Goal: Use online tool/utility: Utilize a website feature to perform a specific function

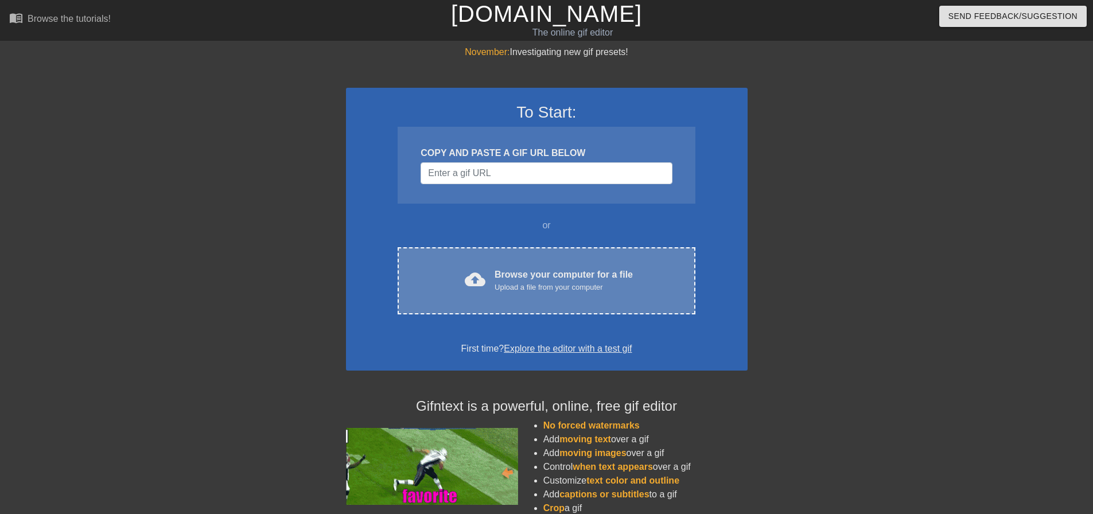
click at [493, 263] on div "cloud_upload Browse your computer for a file Upload a file from your computer C…" at bounding box center [546, 280] width 297 height 67
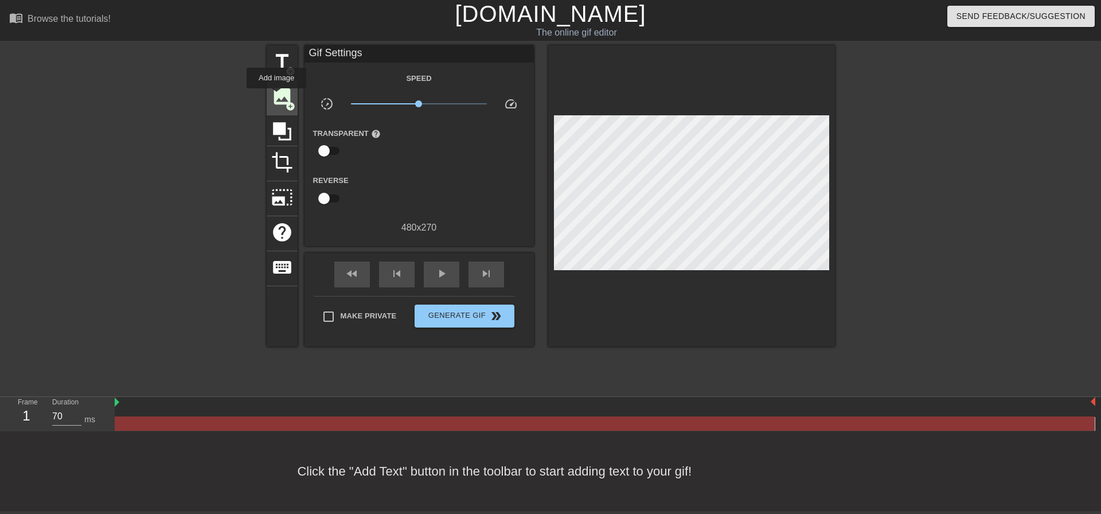
click at [277, 96] on span "image" at bounding box center [282, 96] width 22 height 22
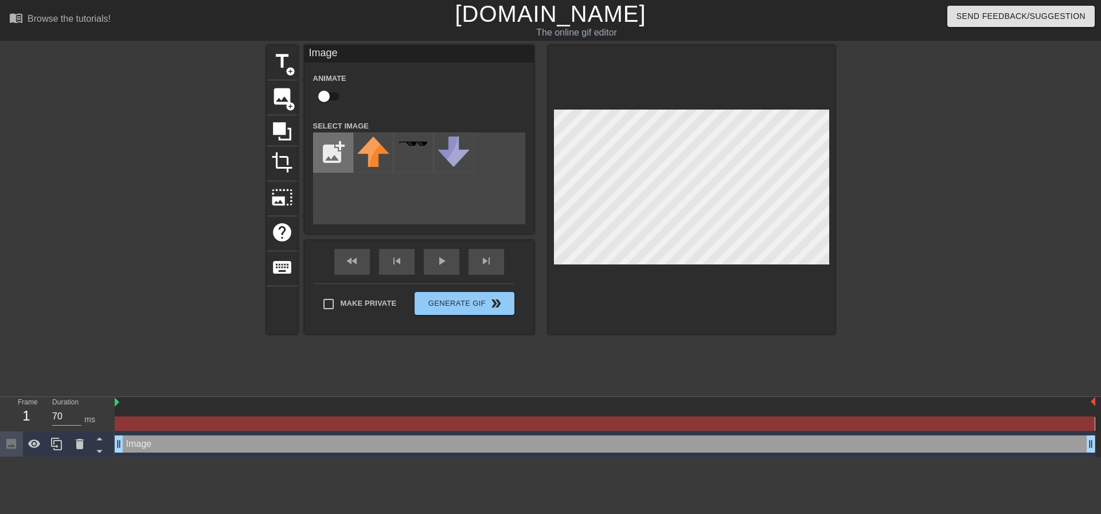
click at [331, 156] on input "file" at bounding box center [333, 152] width 39 height 39
click at [325, 151] on input "file" at bounding box center [333, 152] width 39 height 39
type input "C:\fakepath\head 2.png"
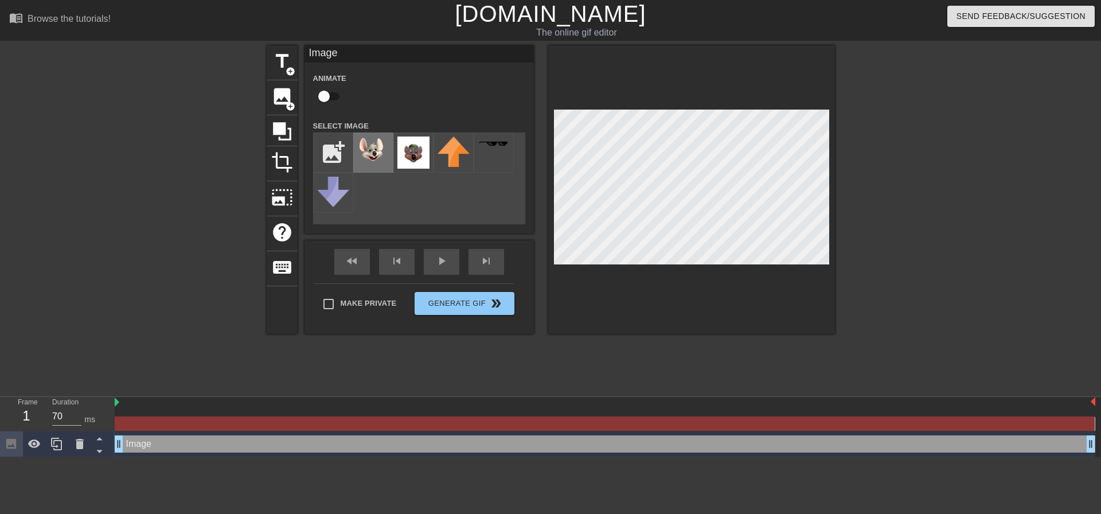
click at [377, 151] on img at bounding box center [373, 151] width 32 height 28
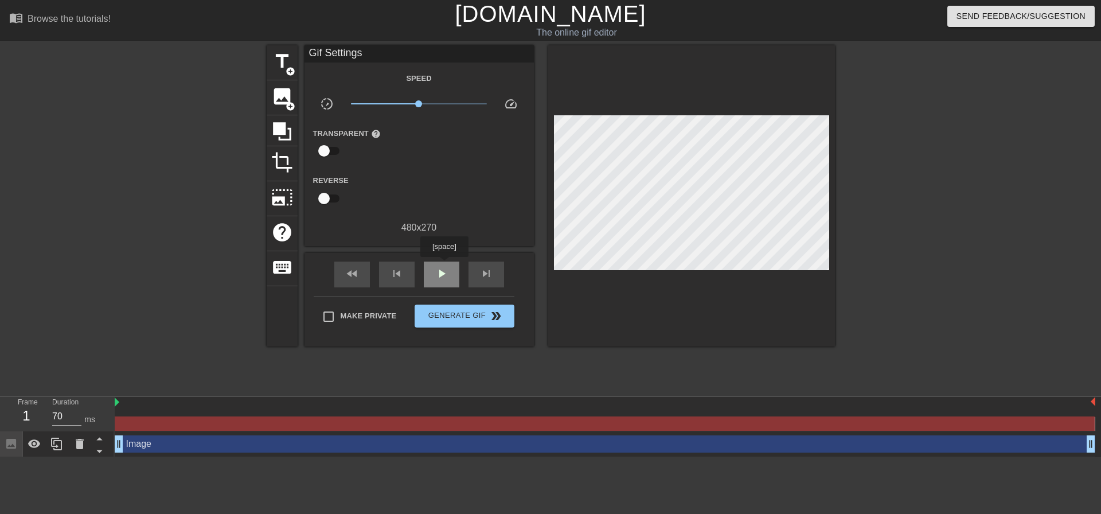
click at [444, 265] on div "play_arrow" at bounding box center [442, 275] width 36 height 26
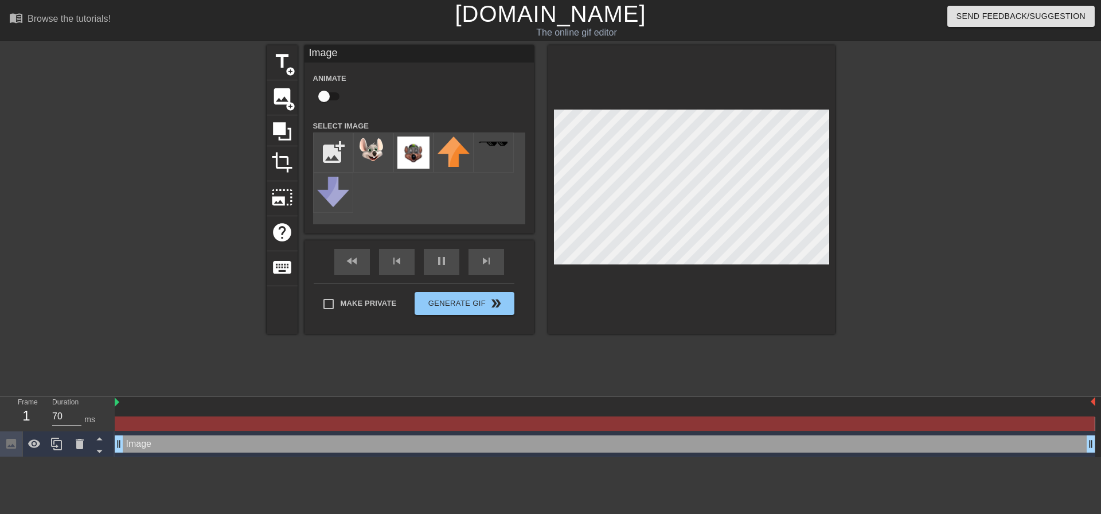
click at [918, 181] on div at bounding box center [935, 217] width 172 height 344
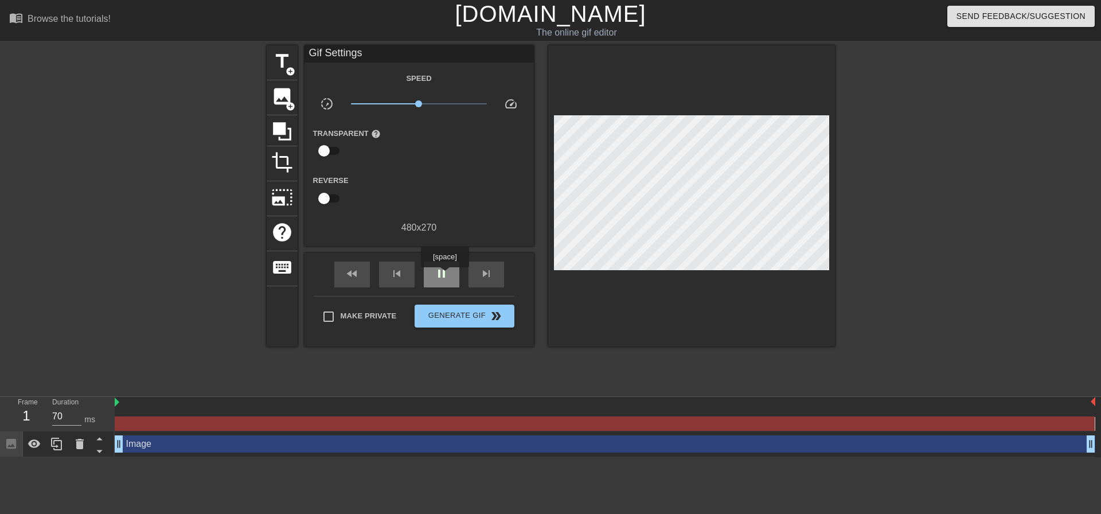
click at [445, 275] on span "pause" at bounding box center [442, 274] width 14 height 14
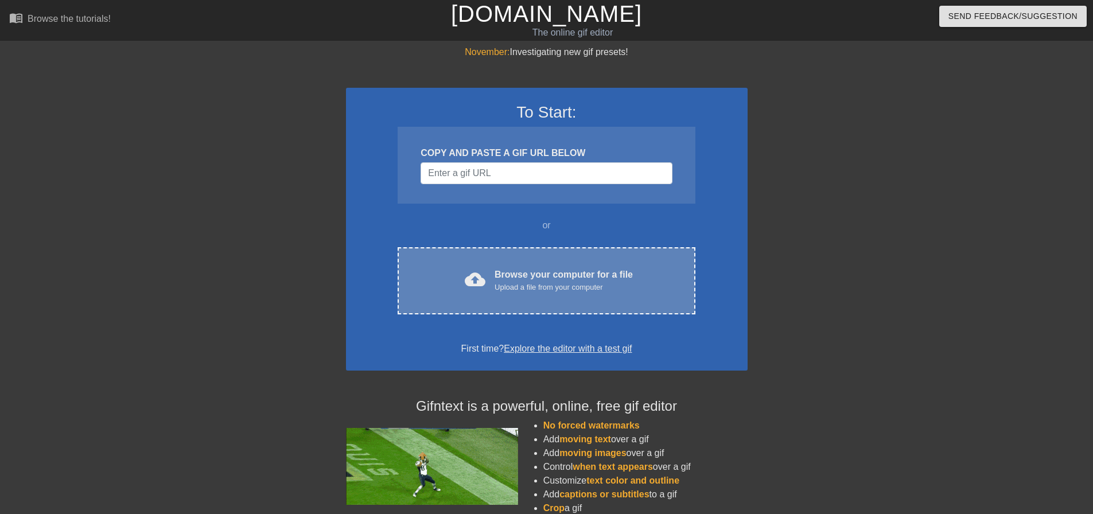
click at [487, 275] on div "cloud_upload Browse your computer for a file Upload a file from your computer" at bounding box center [546, 281] width 249 height 26
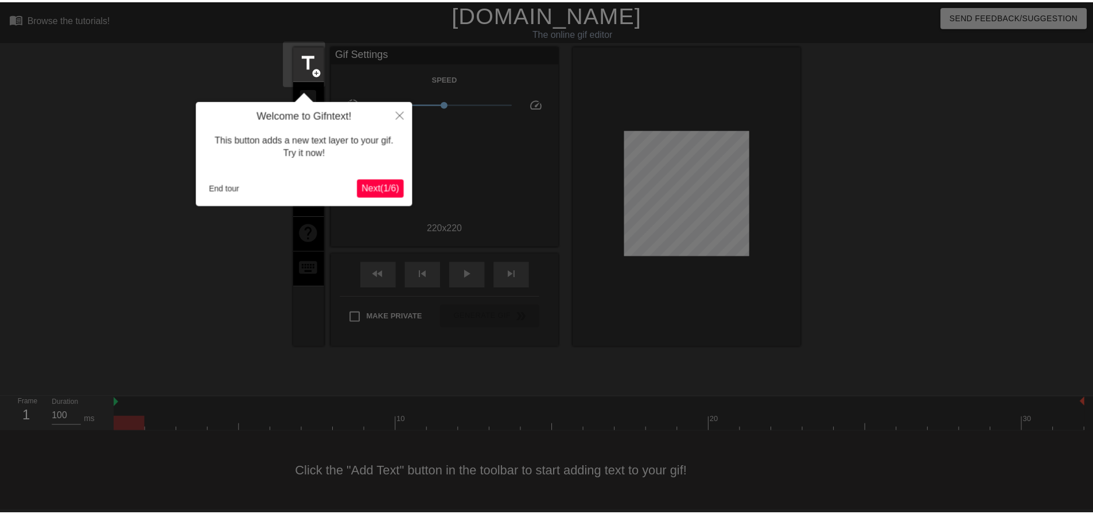
scroll to position [6, 0]
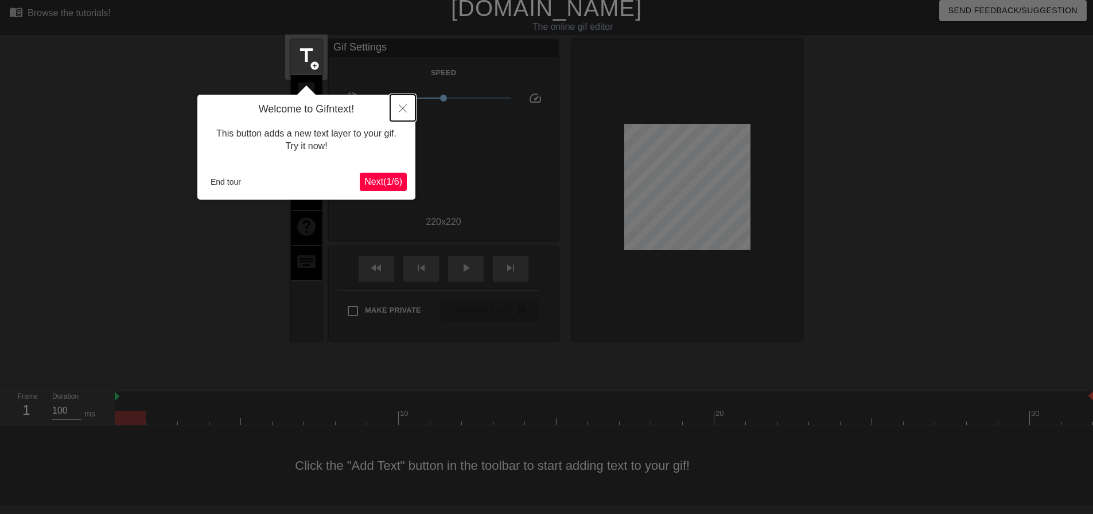
click at [407, 110] on button "Close" at bounding box center [402, 108] width 25 height 26
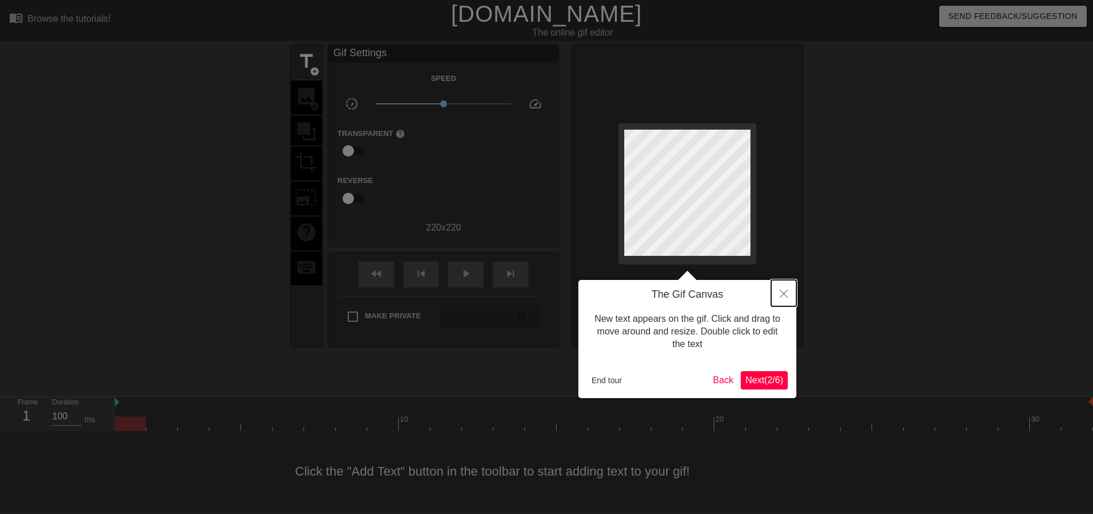
click at [789, 292] on button "Close" at bounding box center [783, 293] width 25 height 26
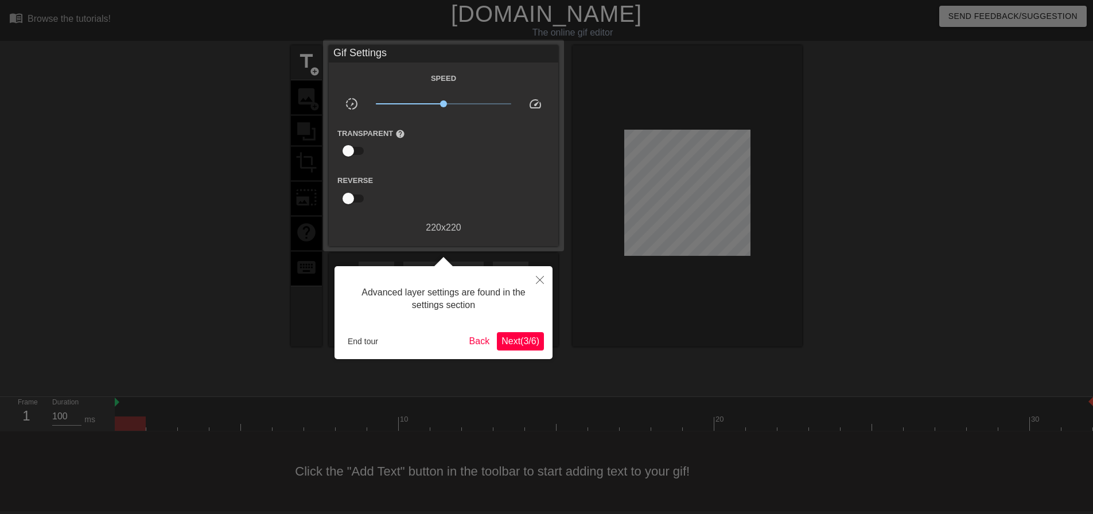
scroll to position [6, 0]
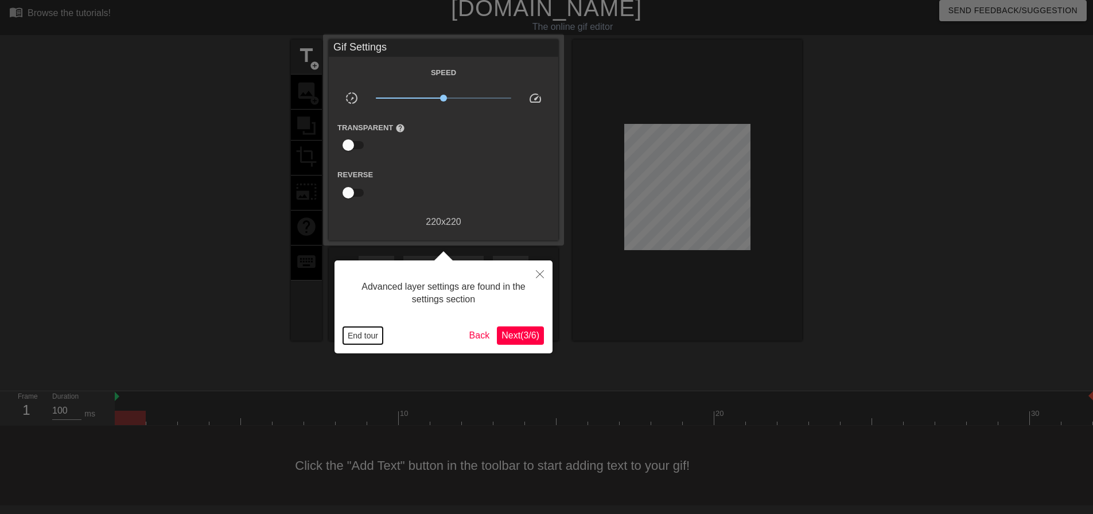
click at [355, 337] on button "End tour" at bounding box center [363, 335] width 40 height 17
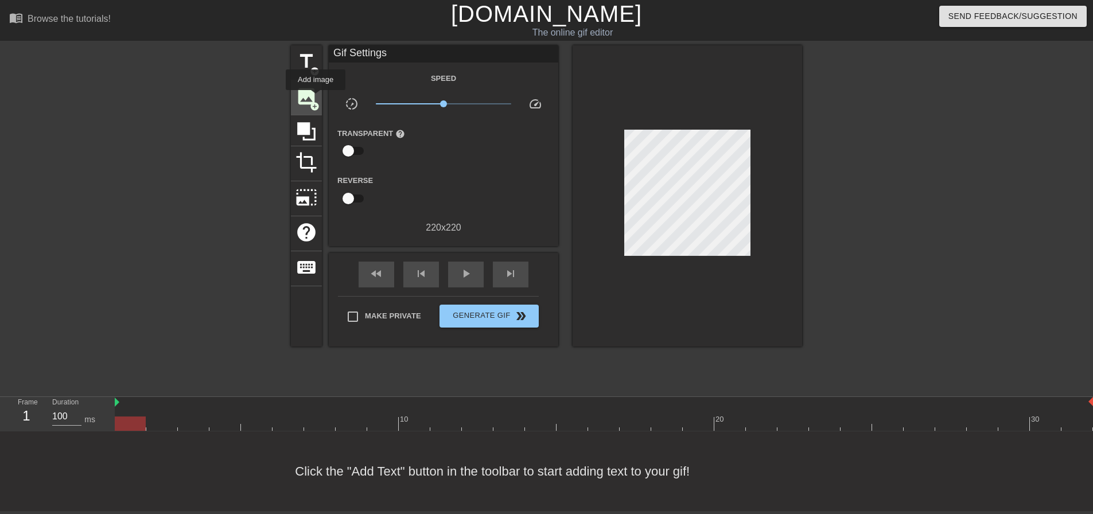
click at [311, 92] on span "image" at bounding box center [306, 96] width 22 height 22
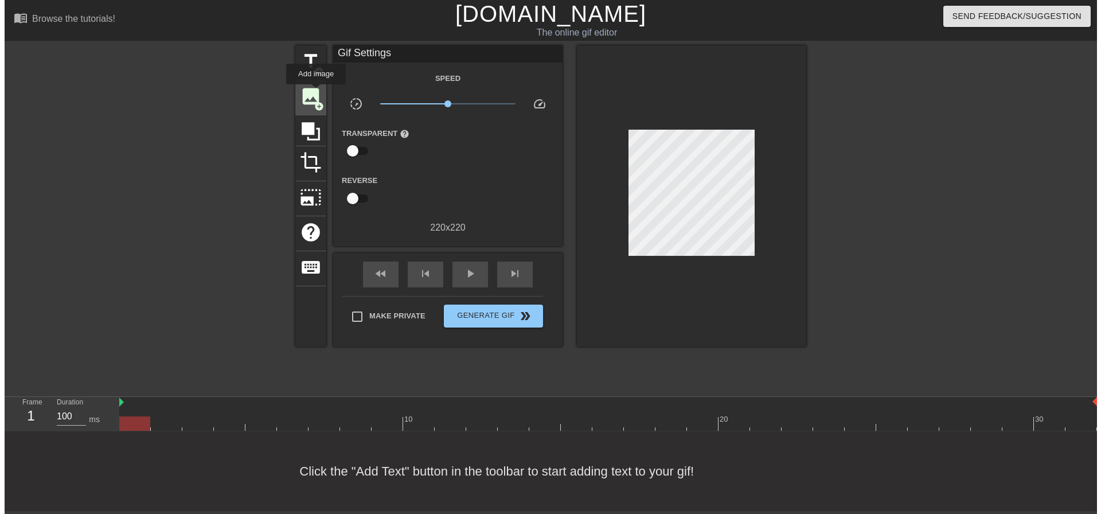
scroll to position [0, 0]
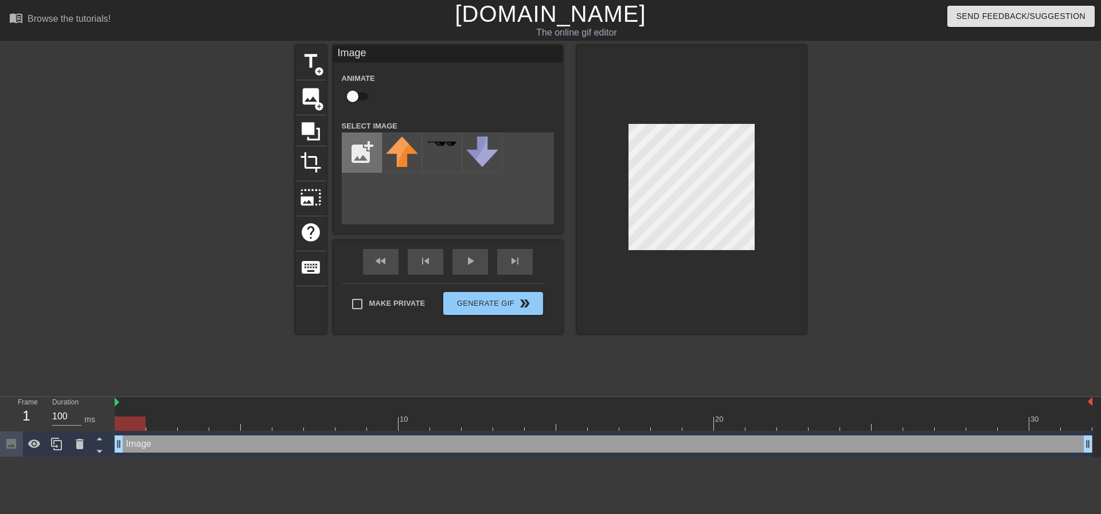
click at [358, 140] on input "file" at bounding box center [361, 152] width 39 height 39
type input "C:\fakepath\head 2.png"
click at [405, 159] on img at bounding box center [402, 151] width 32 height 28
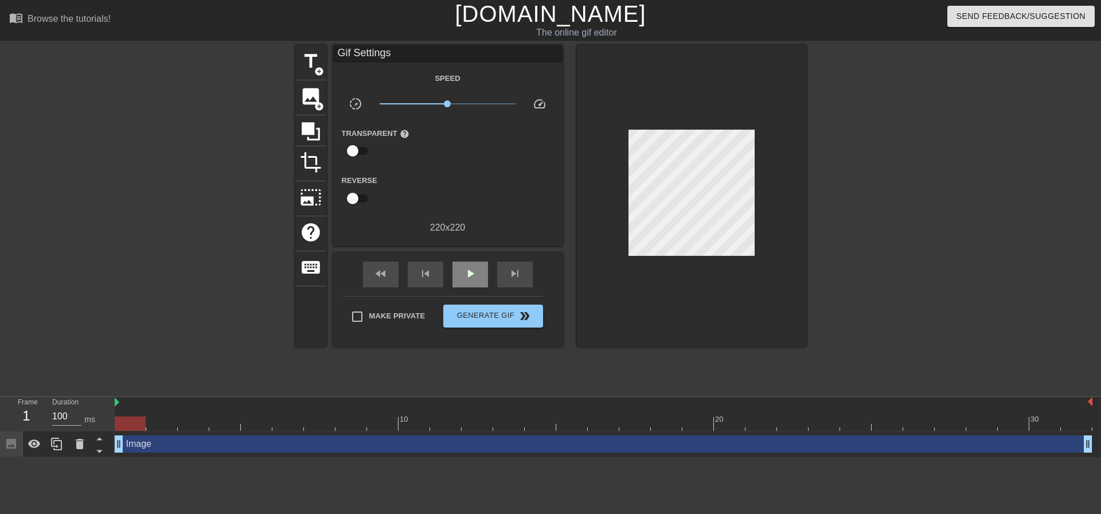
click at [459, 257] on div "fast_rewind skip_previous play_arrow skip_next" at bounding box center [448, 274] width 187 height 43
click at [464, 271] on span "play_arrow" at bounding box center [471, 274] width 14 height 14
click at [464, 271] on span "pause" at bounding box center [471, 274] width 14 height 14
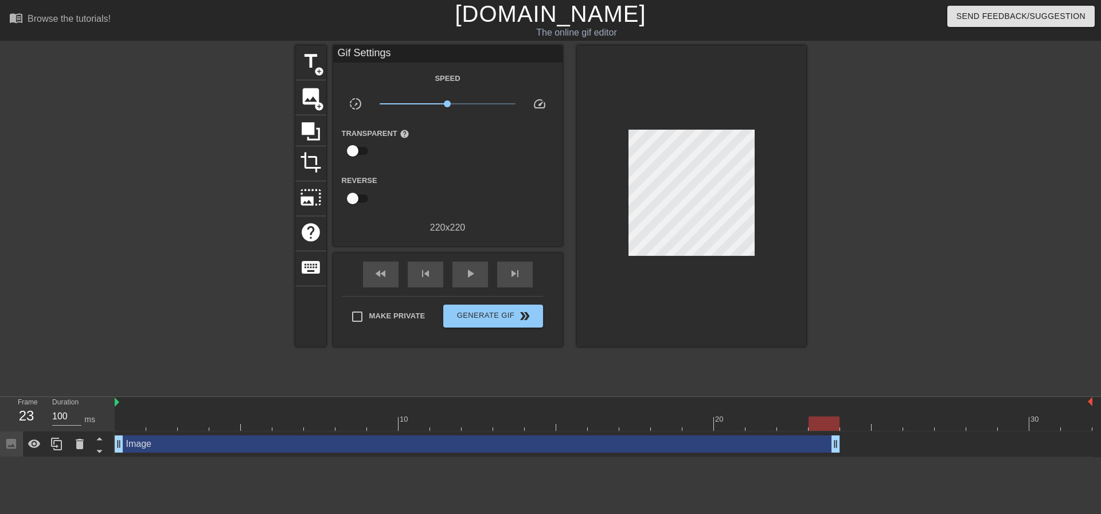
drag, startPoint x: 1085, startPoint y: 441, endPoint x: 830, endPoint y: 458, distance: 256.4
click at [830, 457] on html "menu_book Browse the tutorials! [DOMAIN_NAME] The online gif editor Send Feedba…" at bounding box center [550, 228] width 1101 height 457
click at [306, 97] on span "image" at bounding box center [311, 96] width 22 height 22
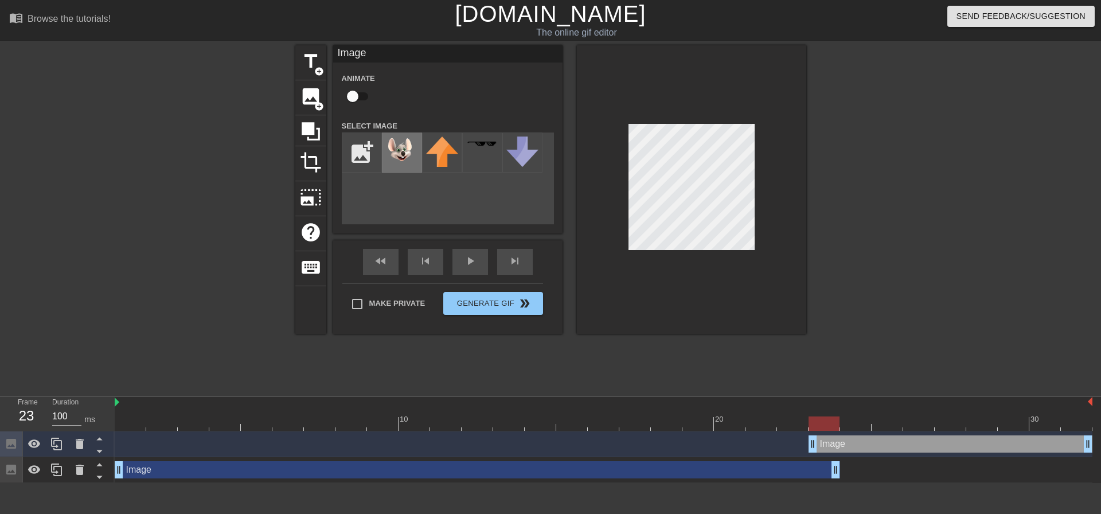
click at [405, 154] on img at bounding box center [402, 151] width 32 height 28
drag, startPoint x: 815, startPoint y: 445, endPoint x: 843, endPoint y: 443, distance: 28.2
click at [649, 472] on div "Image drag_handle drag_handle" at bounding box center [478, 469] width 726 height 17
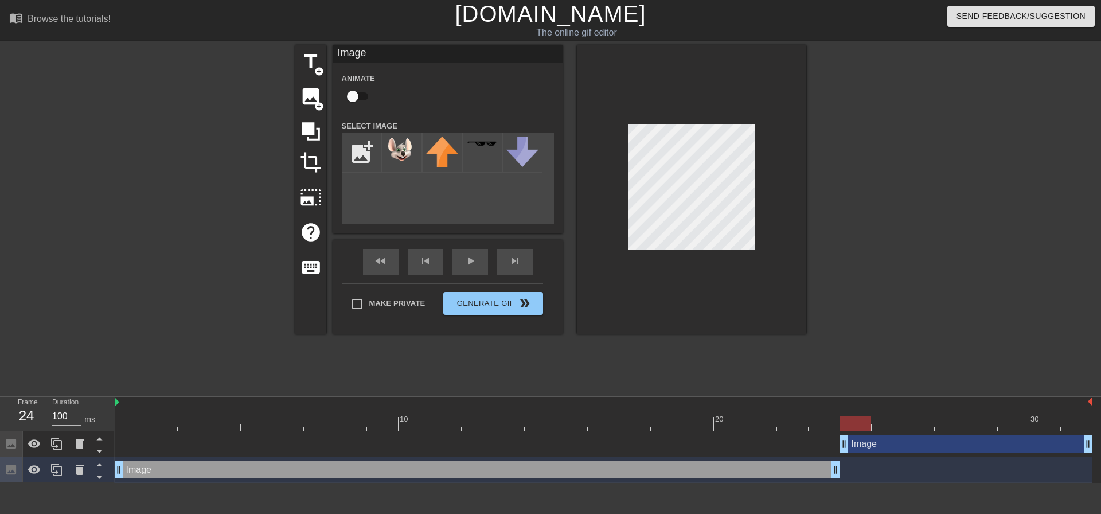
click at [817, 419] on div at bounding box center [604, 423] width 978 height 14
click at [860, 418] on div at bounding box center [604, 423] width 978 height 14
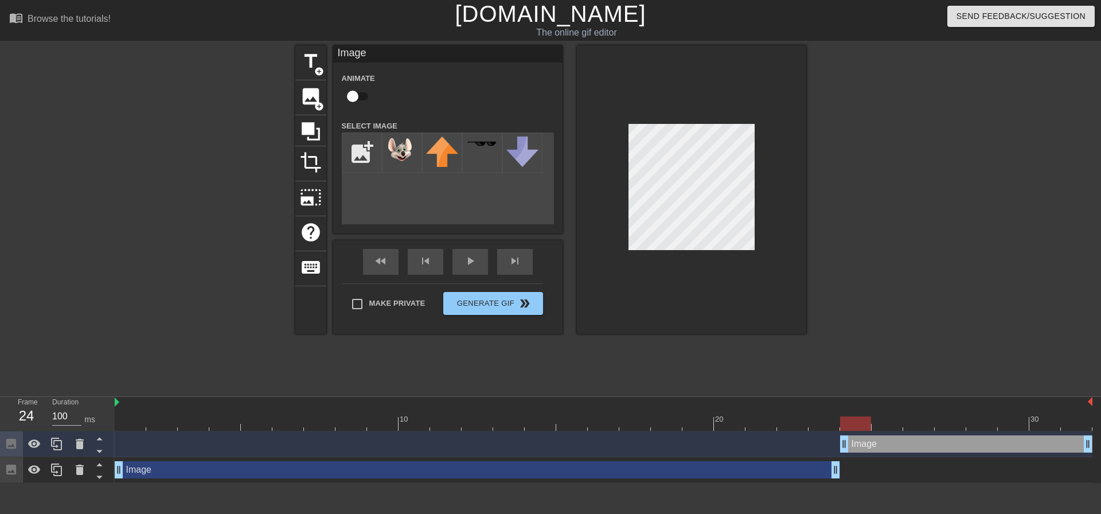
click at [886, 418] on div at bounding box center [604, 423] width 978 height 14
click at [920, 422] on div at bounding box center [604, 423] width 978 height 14
drag, startPoint x: 1085, startPoint y: 441, endPoint x: 899, endPoint y: 443, distance: 185.9
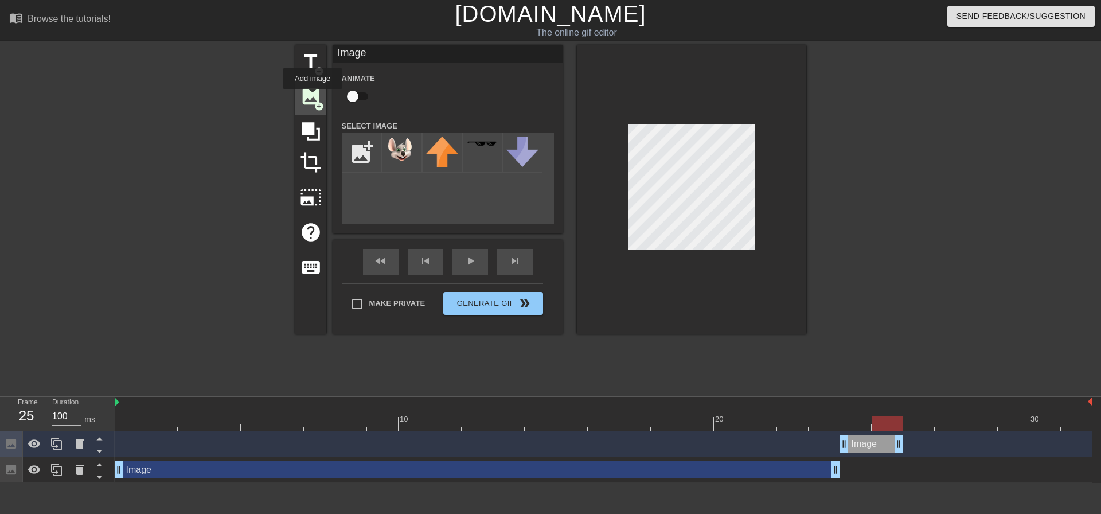
click at [313, 97] on span "image" at bounding box center [311, 96] width 22 height 22
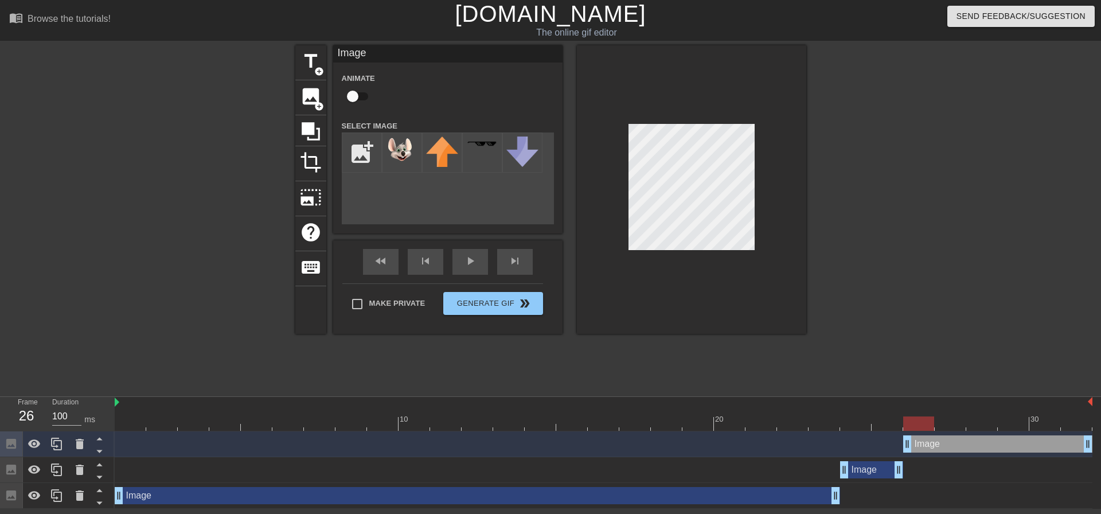
drag, startPoint x: 875, startPoint y: 440, endPoint x: 906, endPoint y: 440, distance: 31.0
click at [400, 145] on img at bounding box center [402, 151] width 32 height 28
click at [946, 417] on div at bounding box center [604, 423] width 978 height 14
click at [878, 415] on div at bounding box center [888, 415] width 32 height 14
click at [910, 420] on div at bounding box center [604, 423] width 978 height 14
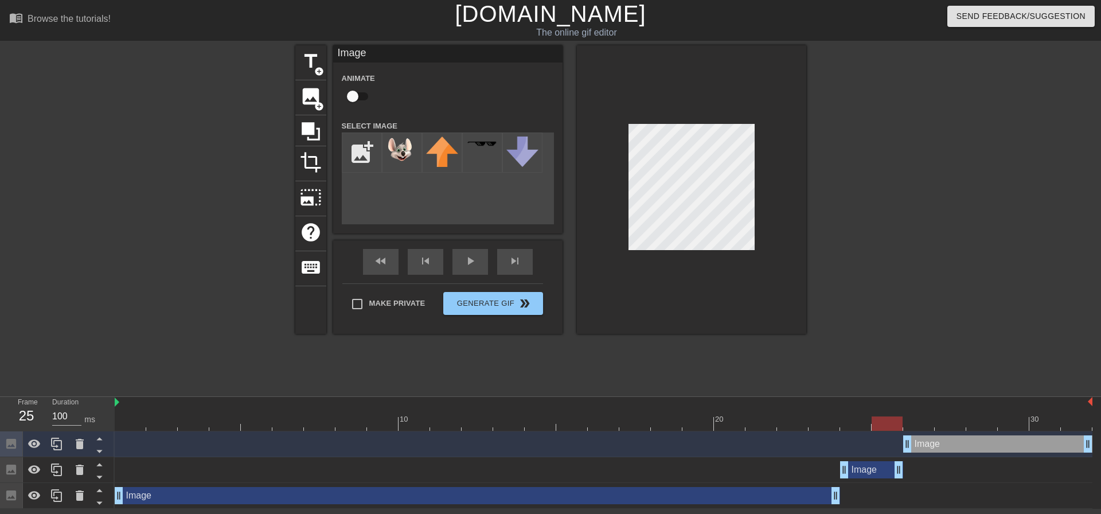
click at [876, 419] on div at bounding box center [604, 423] width 978 height 14
click at [917, 423] on div at bounding box center [604, 423] width 978 height 14
click at [883, 423] on div at bounding box center [604, 423] width 978 height 14
click at [852, 421] on div at bounding box center [604, 423] width 978 height 14
click at [891, 420] on div at bounding box center [604, 423] width 978 height 14
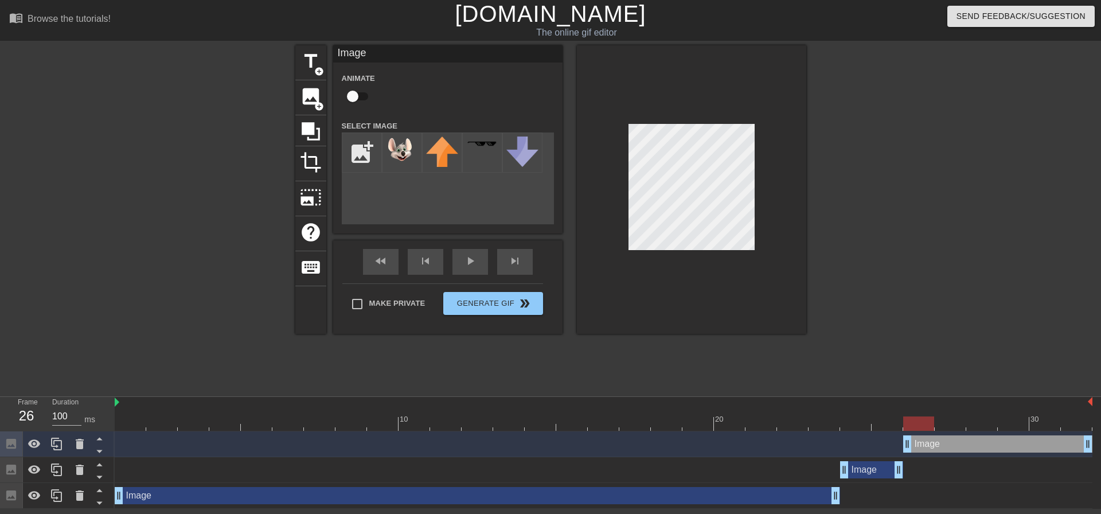
click at [912, 417] on div at bounding box center [604, 423] width 978 height 14
click at [889, 419] on div at bounding box center [604, 423] width 978 height 14
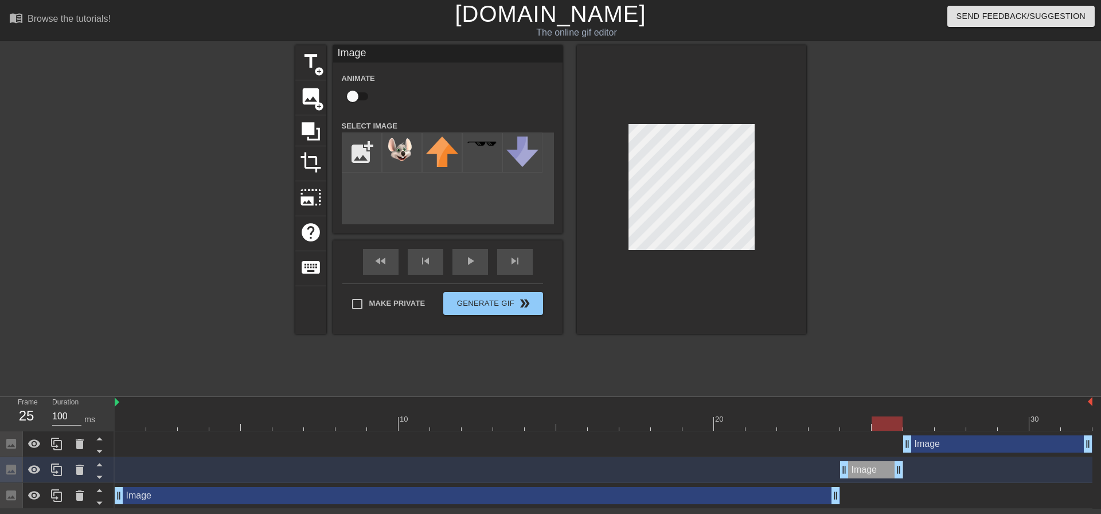
click at [856, 423] on div at bounding box center [604, 423] width 978 height 14
click at [880, 419] on div at bounding box center [604, 423] width 978 height 14
click at [825, 417] on div at bounding box center [604, 423] width 978 height 14
click at [863, 419] on div at bounding box center [604, 423] width 978 height 14
click at [834, 420] on div at bounding box center [604, 423] width 978 height 14
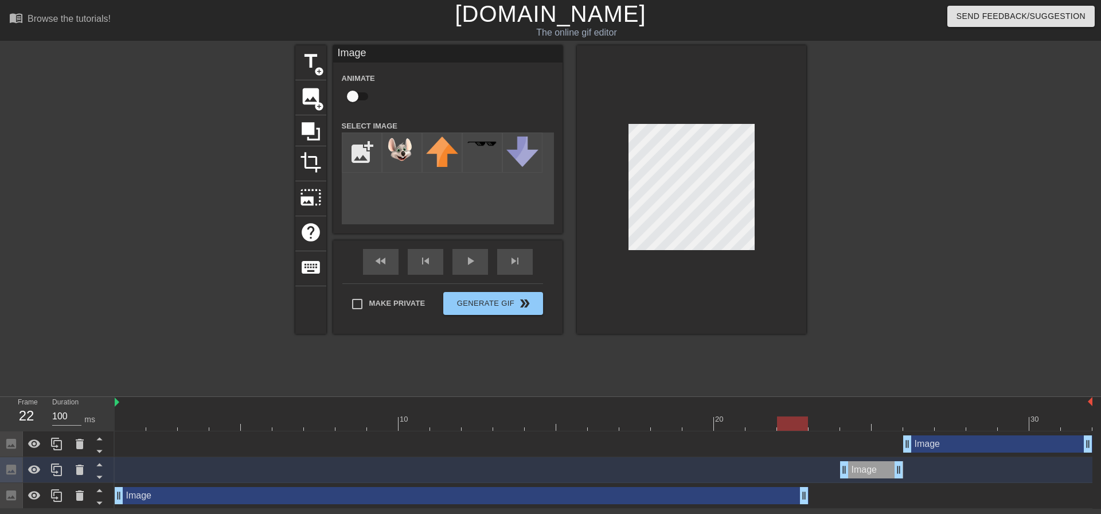
drag, startPoint x: 835, startPoint y: 496, endPoint x: 809, endPoint y: 496, distance: 25.8
click at [809, 496] on div "Image drag_handle drag_handle" at bounding box center [604, 495] width 978 height 17
drag, startPoint x: 810, startPoint y: 497, endPoint x: 823, endPoint y: 494, distance: 13.4
click at [823, 494] on div "Image drag_handle drag_handle" at bounding box center [604, 495] width 978 height 17
drag, startPoint x: 805, startPoint y: 496, endPoint x: 827, endPoint y: 493, distance: 21.9
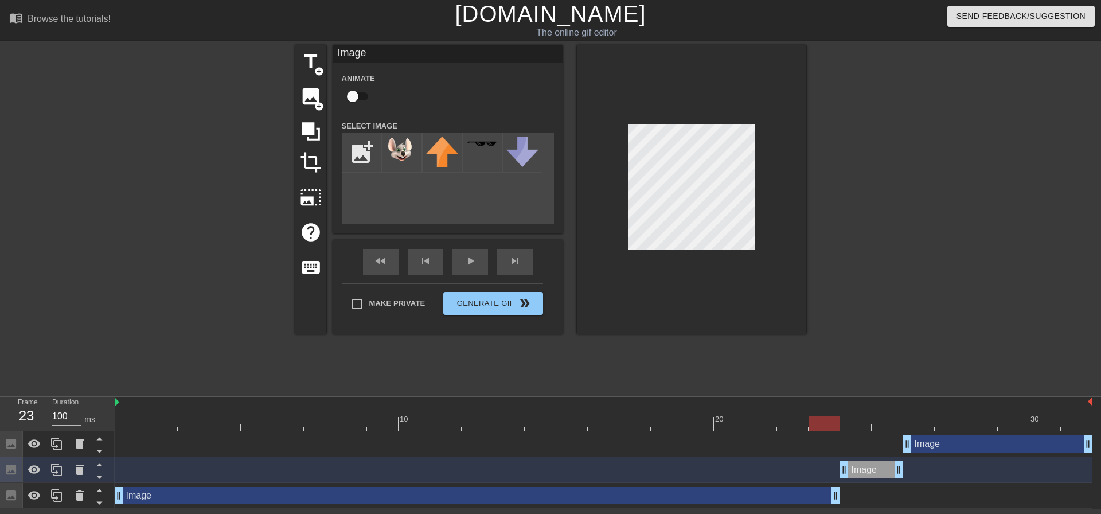
click at [688, 496] on div "Image drag_handle drag_handle" at bounding box center [478, 495] width 726 height 17
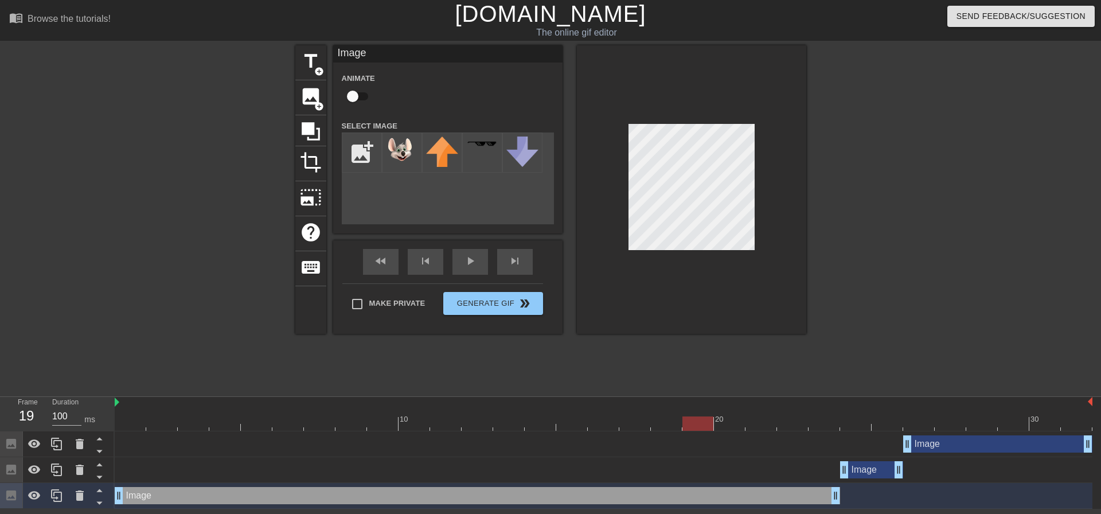
click at [700, 419] on div at bounding box center [604, 423] width 978 height 14
click at [750, 419] on div at bounding box center [604, 423] width 978 height 14
drag, startPoint x: 793, startPoint y: 420, endPoint x: 820, endPoint y: 420, distance: 27.0
click at [794, 420] on div at bounding box center [604, 423] width 978 height 14
click at [839, 421] on div at bounding box center [604, 423] width 978 height 14
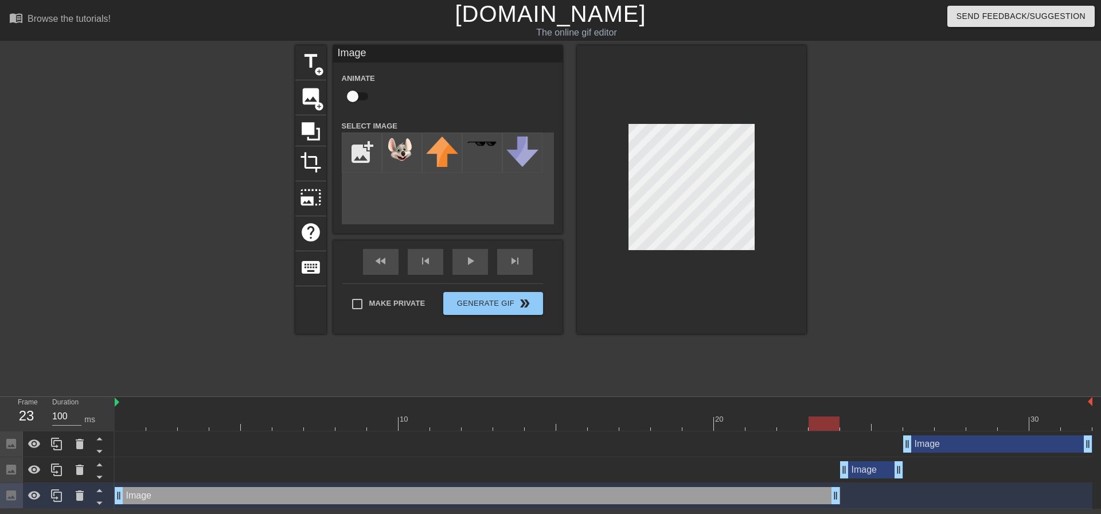
click at [876, 412] on div at bounding box center [888, 415] width 32 height 14
click at [814, 420] on div at bounding box center [604, 423] width 978 height 14
drag, startPoint x: 835, startPoint y: 493, endPoint x: 803, endPoint y: 492, distance: 31.6
click at [753, 425] on div at bounding box center [604, 423] width 978 height 14
click at [577, 495] on div "Image drag_handle drag_handle" at bounding box center [462, 495] width 694 height 17
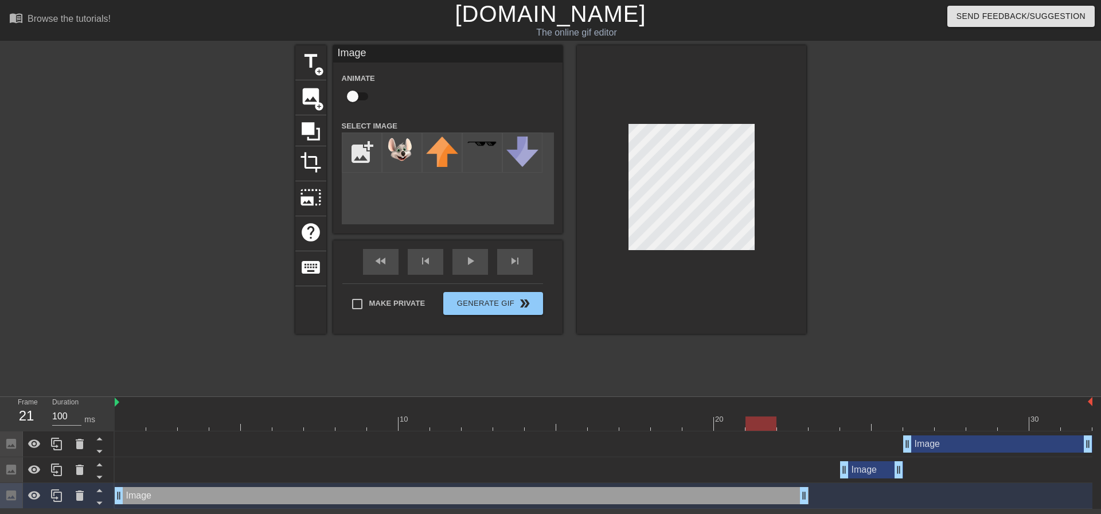
click at [682, 420] on div at bounding box center [604, 423] width 978 height 14
click at [668, 422] on div at bounding box center [666, 423] width 31 height 14
click at [749, 422] on div at bounding box center [604, 423] width 978 height 14
click at [787, 420] on div at bounding box center [604, 423] width 978 height 14
click at [650, 421] on div at bounding box center [604, 423] width 978 height 14
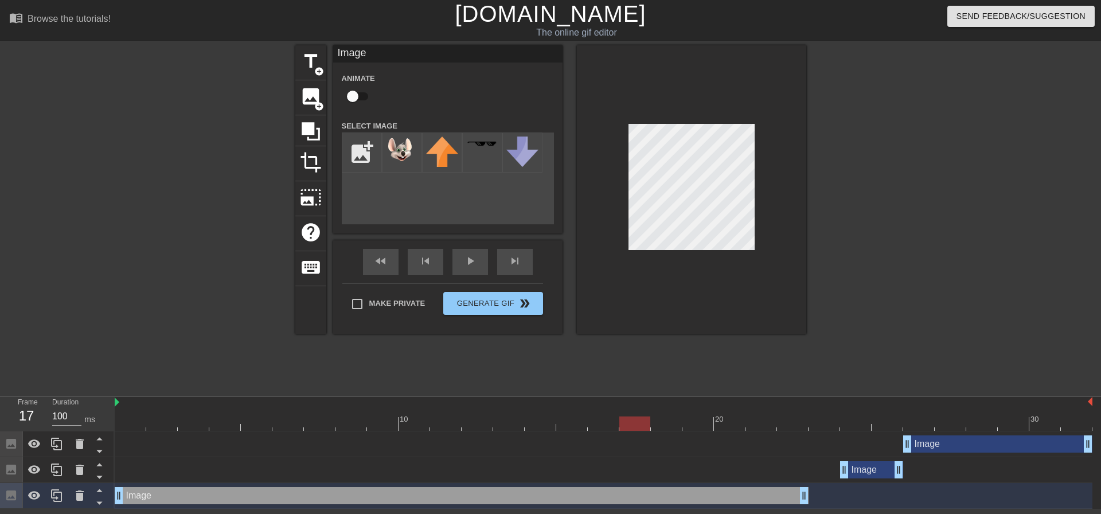
click at [746, 415] on div "10 20 30" at bounding box center [604, 417] width 978 height 18
click at [805, 415] on div at bounding box center [793, 415] width 32 height 14
click at [864, 470] on div "Image drag_handle drag_handle" at bounding box center [871, 469] width 63 height 17
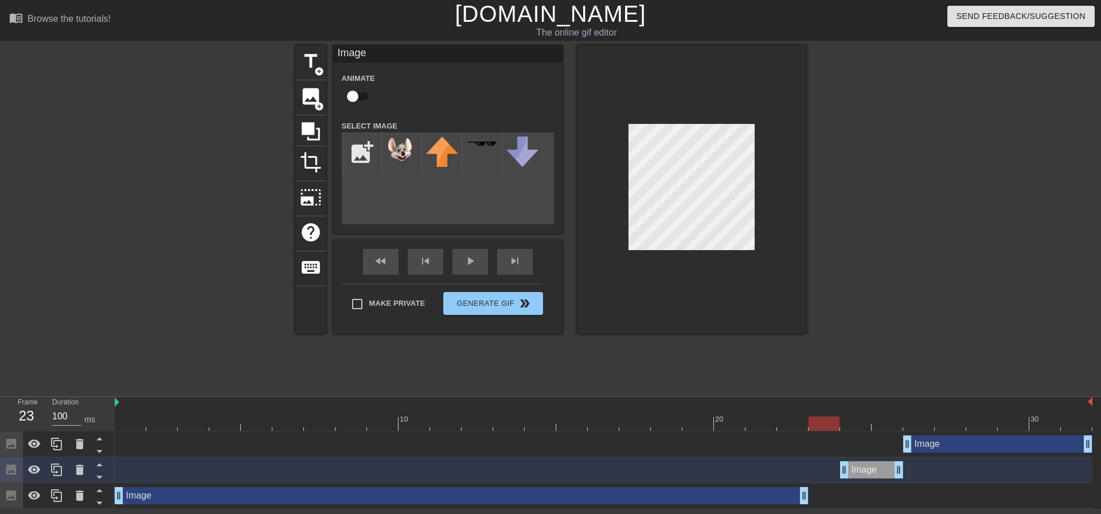
click at [819, 419] on div at bounding box center [604, 423] width 978 height 14
drag, startPoint x: 844, startPoint y: 476, endPoint x: 812, endPoint y: 471, distance: 33.0
click at [855, 423] on div at bounding box center [604, 423] width 978 height 14
click at [895, 416] on div at bounding box center [888, 415] width 32 height 14
click at [921, 422] on div at bounding box center [604, 423] width 978 height 14
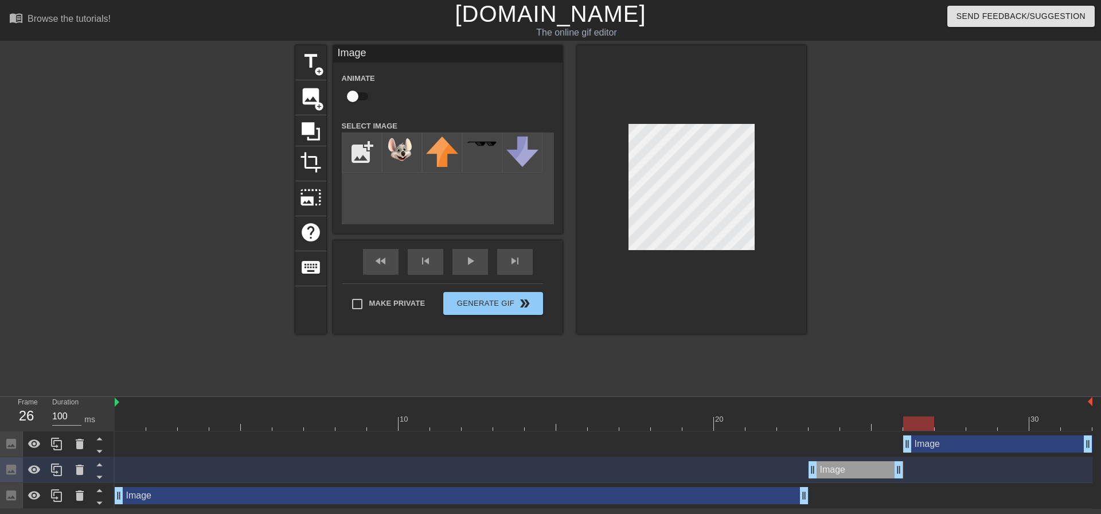
click at [963, 422] on div at bounding box center [604, 423] width 978 height 14
click at [988, 422] on div at bounding box center [604, 423] width 978 height 14
click at [1008, 422] on div at bounding box center [604, 423] width 978 height 14
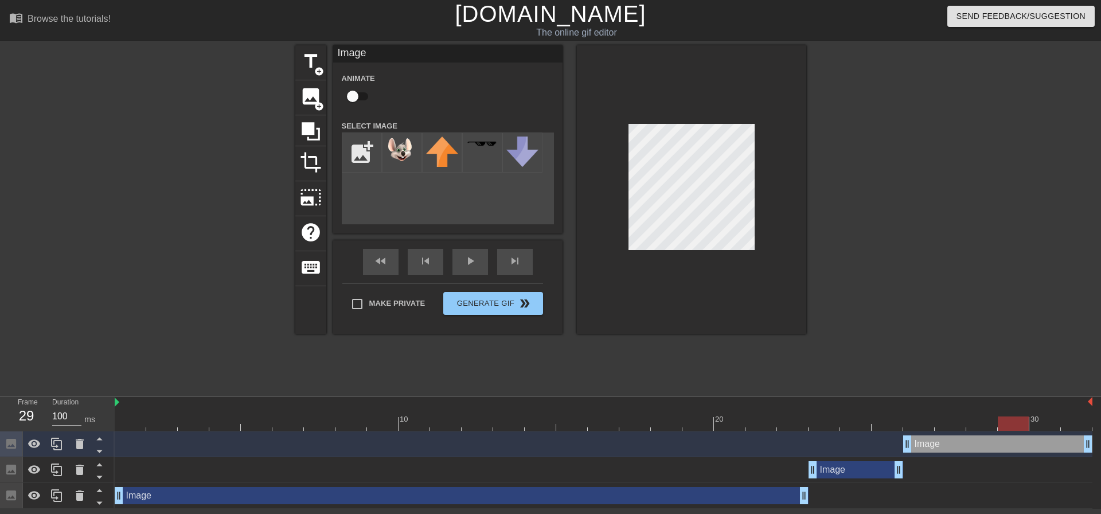
click at [911, 423] on div at bounding box center [604, 423] width 978 height 14
click at [881, 423] on div at bounding box center [604, 423] width 978 height 14
click at [915, 422] on div at bounding box center [604, 423] width 978 height 14
click at [947, 422] on div at bounding box center [604, 423] width 978 height 14
click at [980, 412] on div at bounding box center [983, 415] width 32 height 14
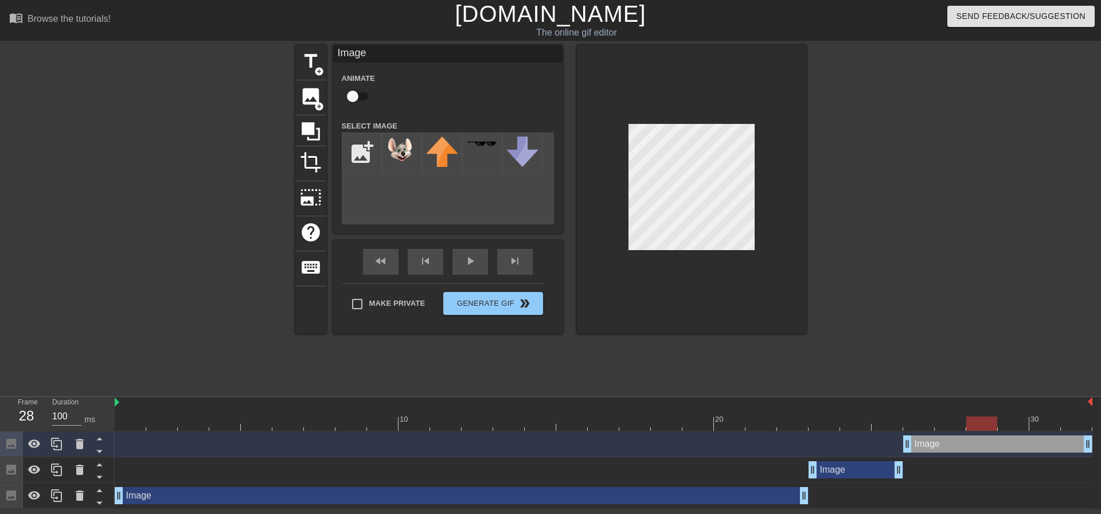
click at [1002, 413] on div at bounding box center [1014, 415] width 32 height 14
click at [1015, 413] on div at bounding box center [1014, 415] width 32 height 14
drag, startPoint x: 1041, startPoint y: 414, endPoint x: 1050, endPoint y: 415, distance: 9.3
click at [1041, 414] on div "30" at bounding box center [1046, 415] width 32 height 14
click at [1058, 416] on div "30" at bounding box center [1046, 415] width 32 height 14
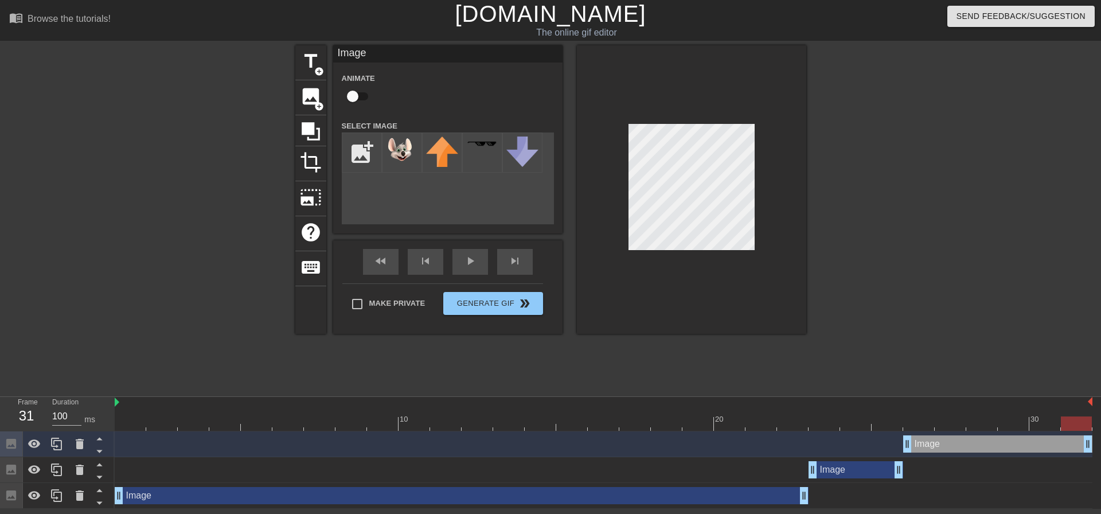
click at [1073, 419] on div at bounding box center [604, 423] width 978 height 14
click at [914, 422] on div at bounding box center [604, 423] width 978 height 14
click at [955, 428] on div at bounding box center [604, 423] width 978 height 14
drag, startPoint x: 997, startPoint y: 420, endPoint x: 1004, endPoint y: 418, distance: 7.7
click at [999, 419] on div at bounding box center [604, 423] width 978 height 14
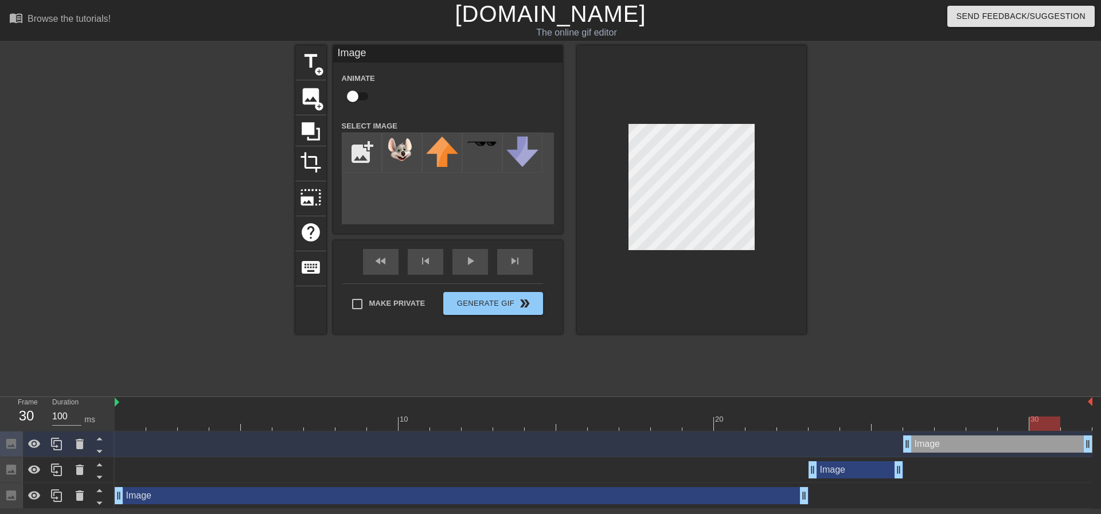
click at [1041, 415] on div "30" at bounding box center [1036, 419] width 10 height 11
click at [1060, 412] on div "30" at bounding box center [1046, 415] width 32 height 14
click at [1078, 419] on div at bounding box center [604, 423] width 978 height 14
click at [1086, 425] on div at bounding box center [1076, 423] width 31 height 14
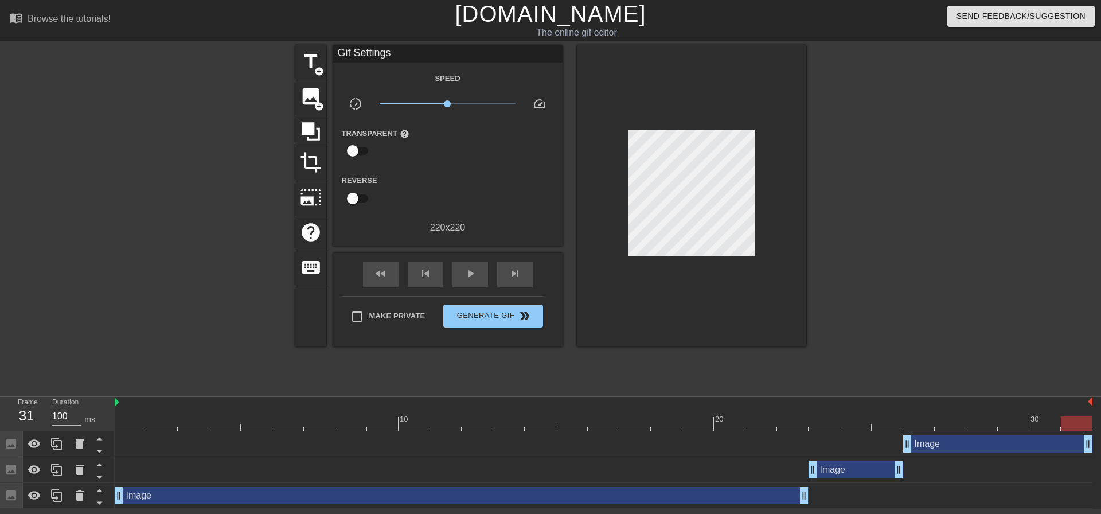
scroll to position [0, 9]
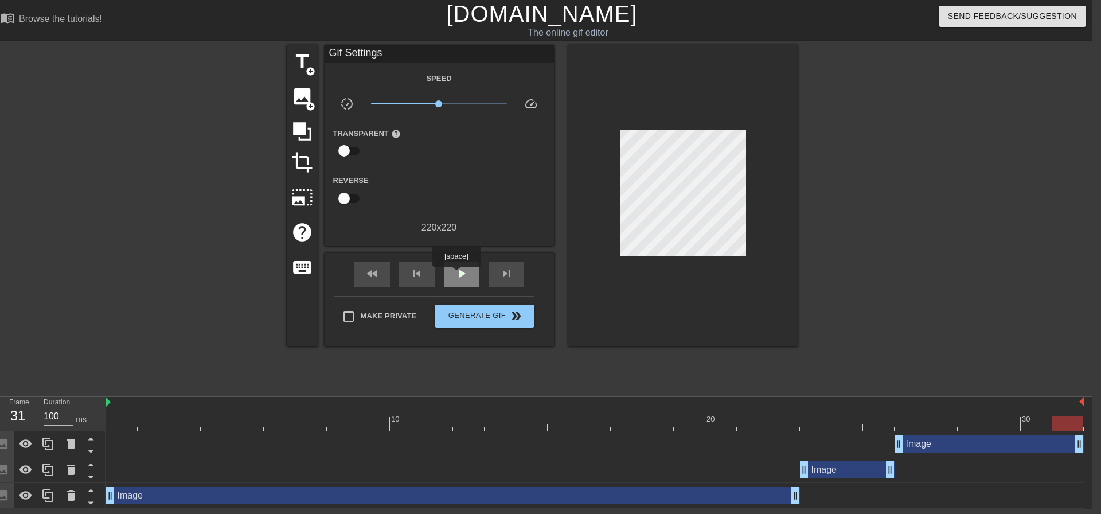
click at [457, 275] on span "play_arrow" at bounding box center [462, 274] width 14 height 14
click at [797, 422] on div at bounding box center [595, 423] width 978 height 14
click at [301, 164] on span "crop" at bounding box center [302, 162] width 22 height 22
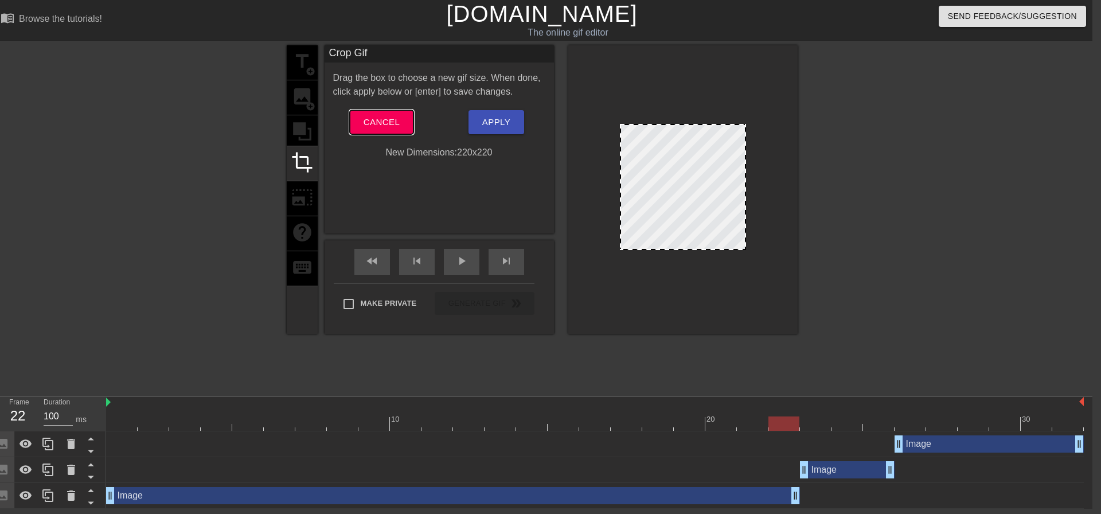
click at [387, 112] on button "Cancel" at bounding box center [382, 122] width 64 height 24
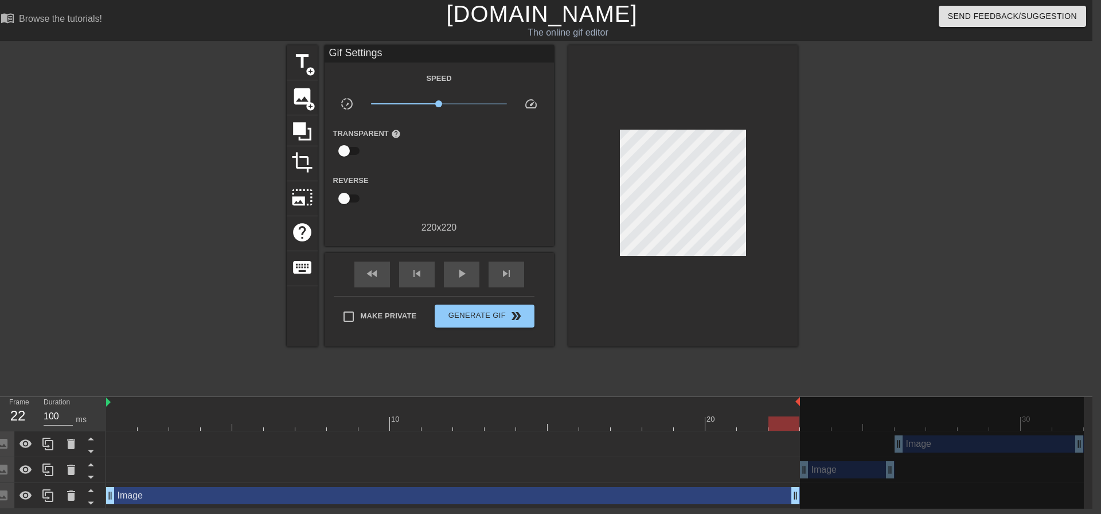
drag, startPoint x: 1081, startPoint y: 403, endPoint x: 799, endPoint y: 422, distance: 282.8
click at [799, 422] on div "10 20 30" at bounding box center [595, 414] width 978 height 34
click at [462, 275] on span "play_arrow" at bounding box center [462, 274] width 14 height 14
click at [464, 316] on span "Generate Gif double_arrow" at bounding box center [484, 316] width 90 height 14
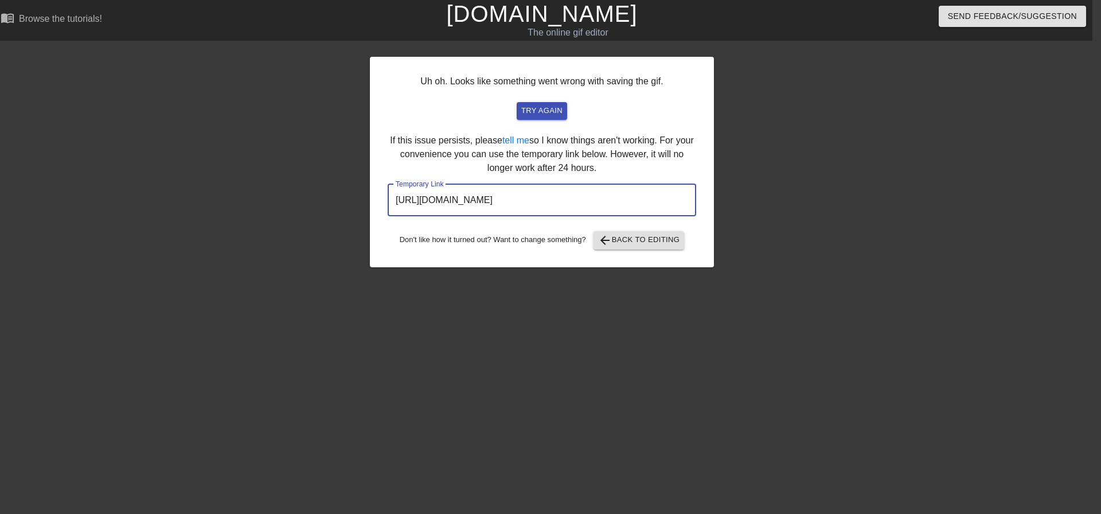
drag, startPoint x: 642, startPoint y: 205, endPoint x: 311, endPoint y: 225, distance: 331.0
click at [314, 225] on div "Uh oh. Looks like something went wrong with saving the gif. try again If this i…" at bounding box center [541, 217] width 1101 height 344
